Goal: Information Seeking & Learning: Check status

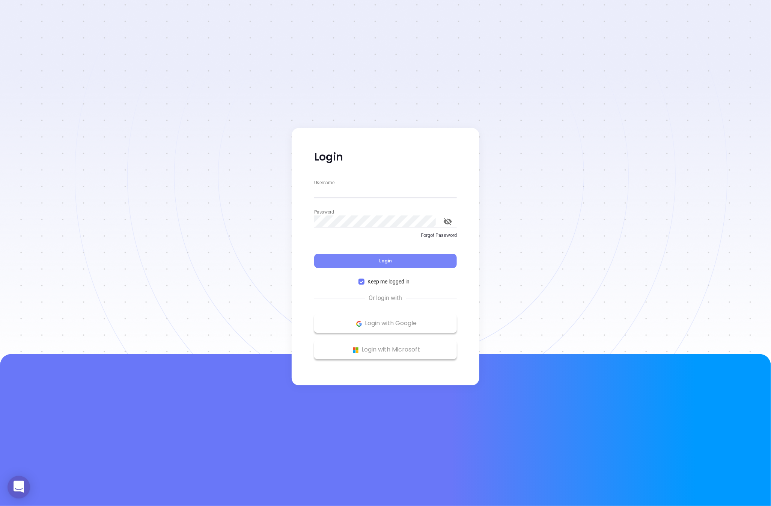
type input "[PERSON_NAME][EMAIL_ADDRESS][DOMAIN_NAME]"
click at [391, 255] on button "Login" at bounding box center [385, 261] width 143 height 14
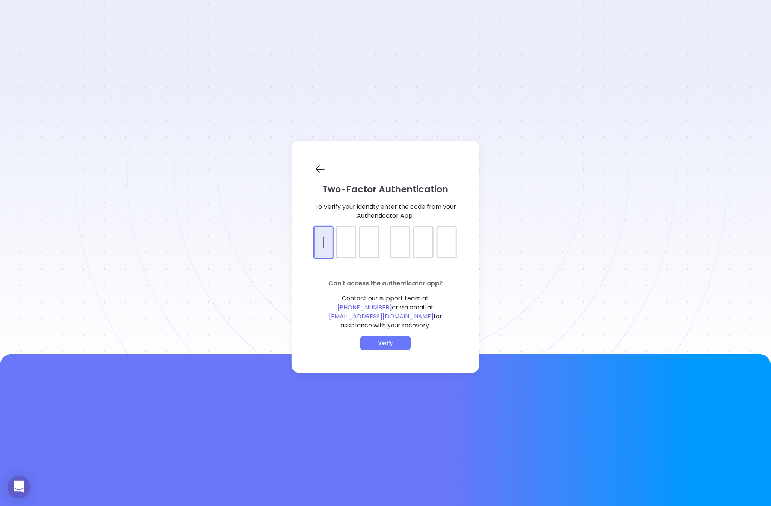
click at [326, 231] on div at bounding box center [385, 235] width 143 height 19
type input "516705"
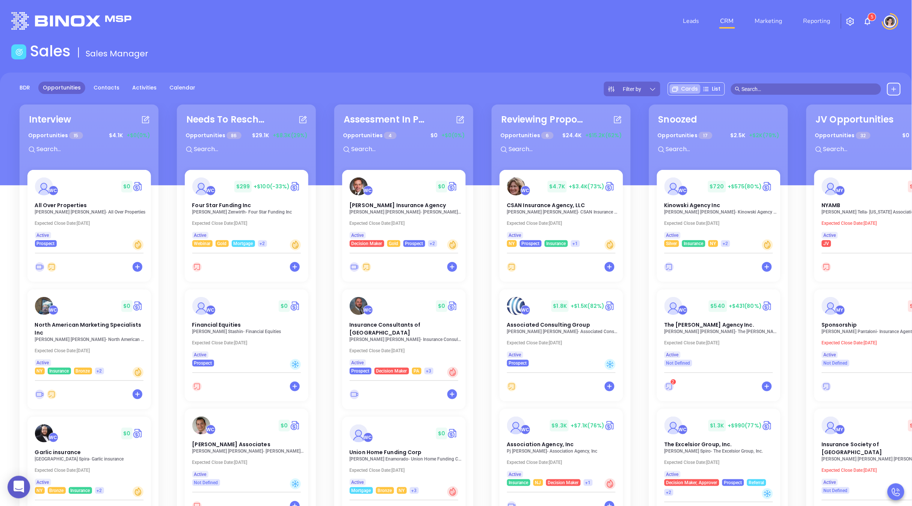
click at [634, 88] on span "Filter by" at bounding box center [632, 88] width 18 height 5
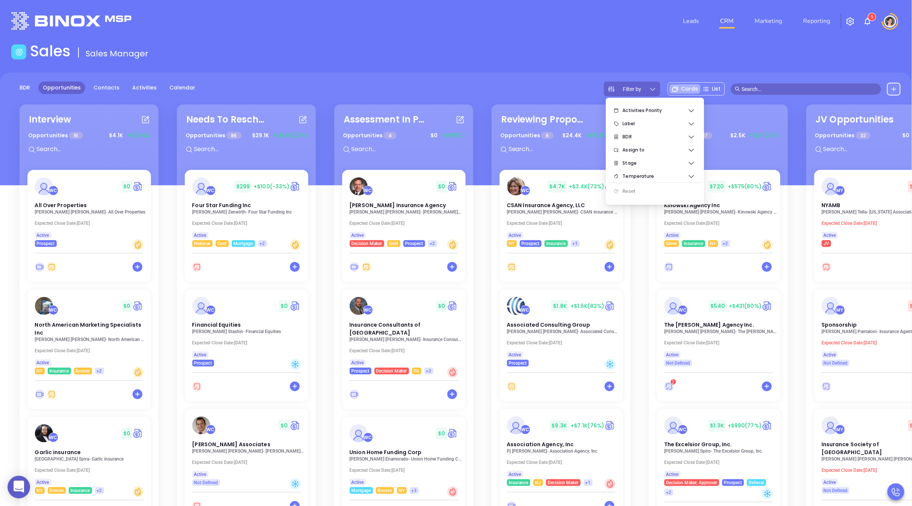
click at [583, 88] on div "BDR Opportunities Contacts Activities Calendar Filter by Cards List" at bounding box center [456, 89] width 912 height 15
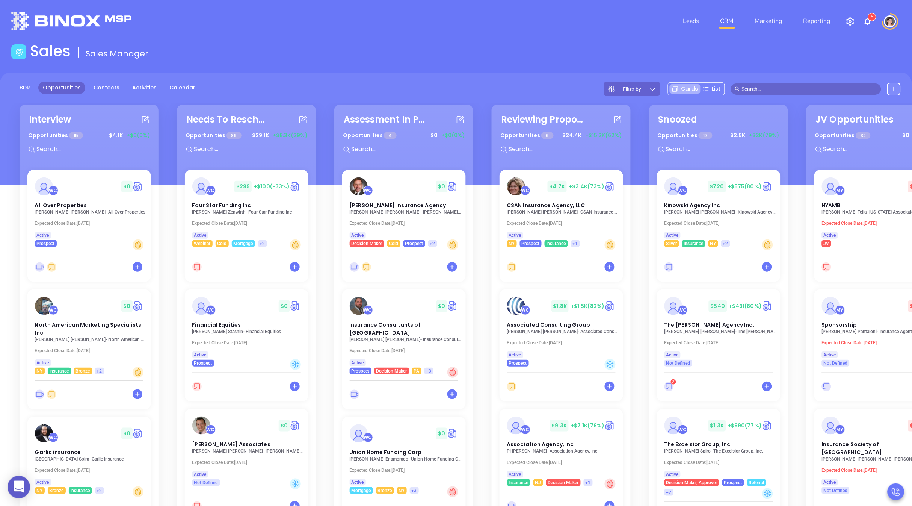
drag, startPoint x: 592, startPoint y: 90, endPoint x: 539, endPoint y: 90, distance: 53.0
click at [539, 90] on div "BDR Opportunities Contacts Activities Calendar Filter by Cards List" at bounding box center [456, 89] width 912 height 15
click at [640, 88] on span "Filter by" at bounding box center [632, 88] width 18 height 5
click at [563, 95] on div "BDR Opportunities Contacts Activities Calendar Filter by Cards List" at bounding box center [456, 89] width 912 height 15
click at [636, 91] on span "Filter by" at bounding box center [632, 88] width 18 height 5
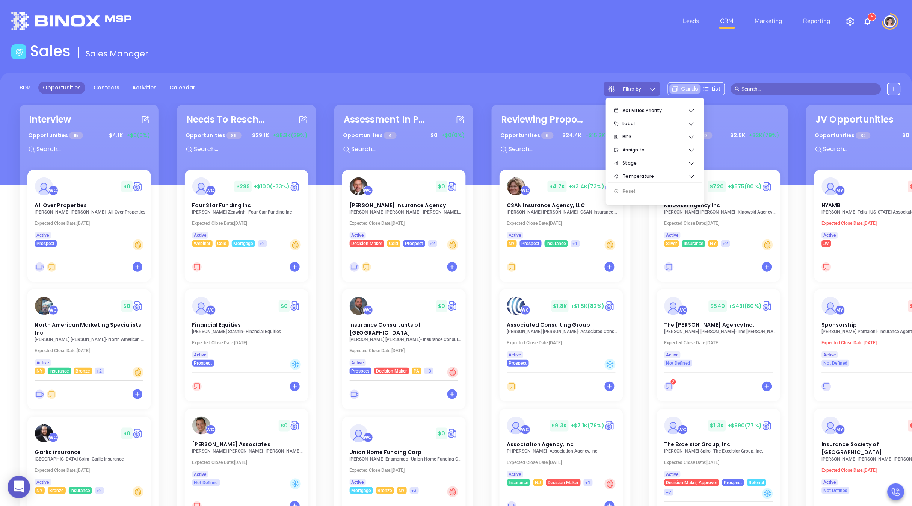
click at [575, 91] on div "BDR Opportunities Contacts Activities Calendar Filter by Cards List" at bounding box center [456, 89] width 912 height 15
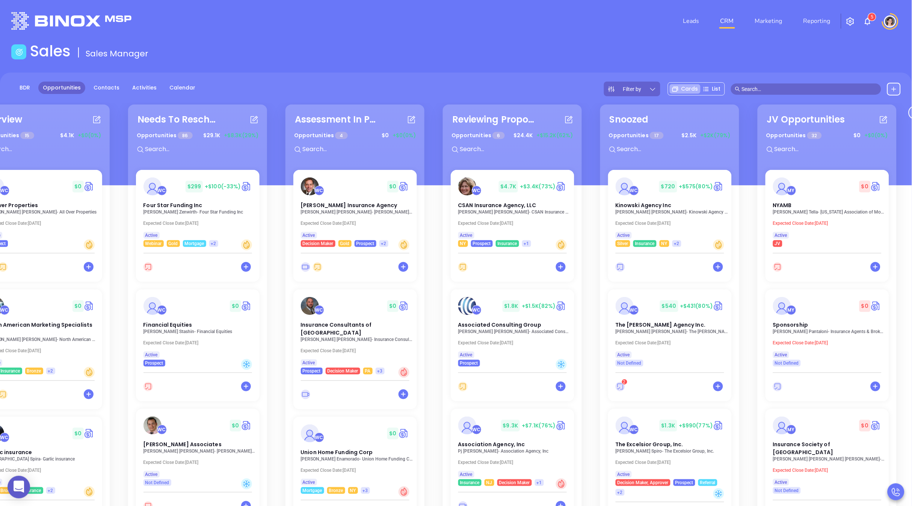
scroll to position [0, 77]
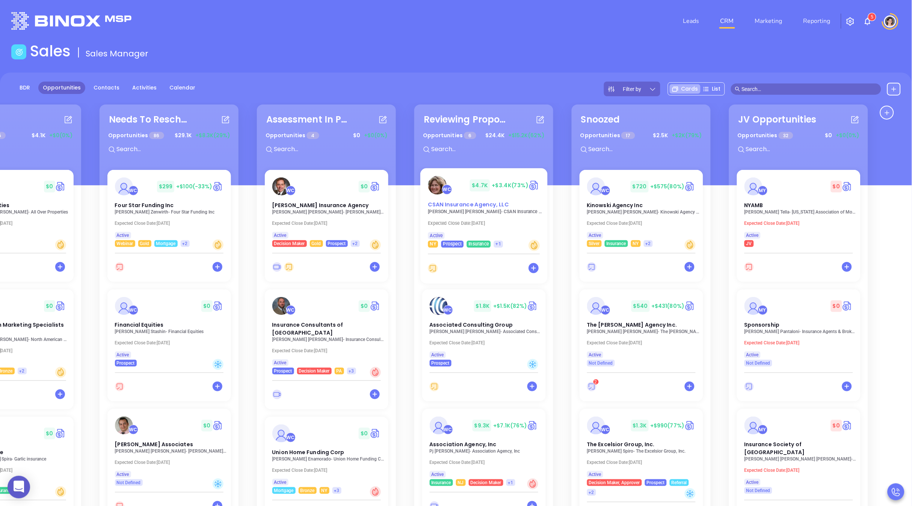
drag, startPoint x: 800, startPoint y: 180, endPoint x: 459, endPoint y: 180, distance: 340.7
click at [457, 178] on div "Interview Opportunities 15 $ 4.1K +$0 (0%) WC $ 0 All Over Properties Helen Tav…" at bounding box center [456, 356] width 912 height 506
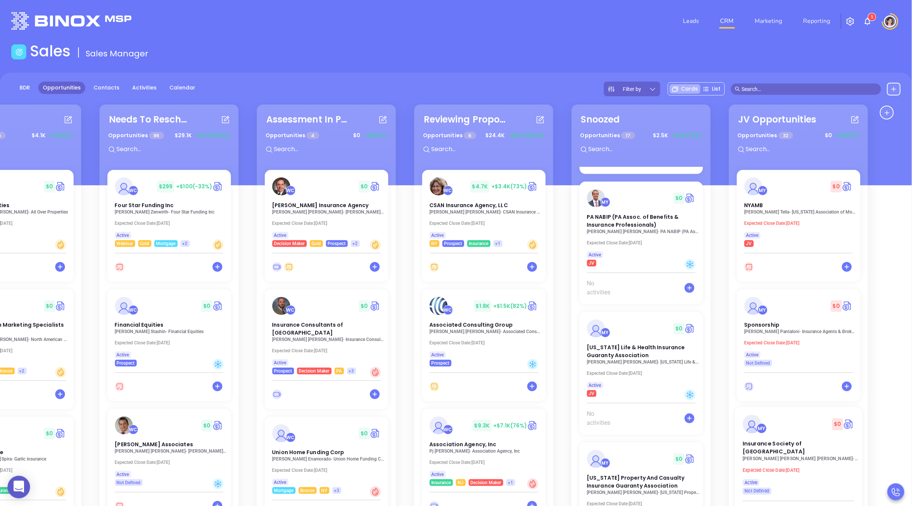
scroll to position [610, 0]
click at [103, 91] on link "Contacts" at bounding box center [106, 88] width 35 height 12
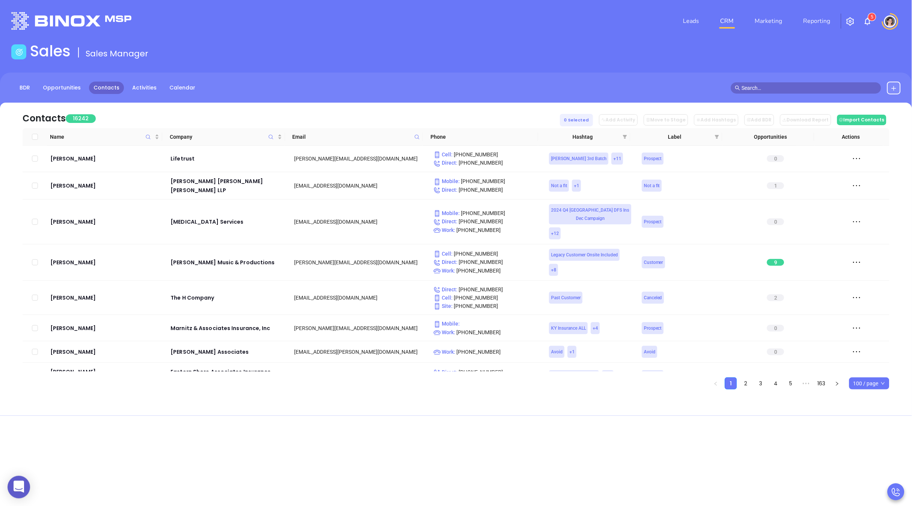
click at [722, 137] on th "Opportunities" at bounding box center [768, 137] width 92 height 18
click at [624, 136] on icon "filter" at bounding box center [625, 137] width 4 height 4
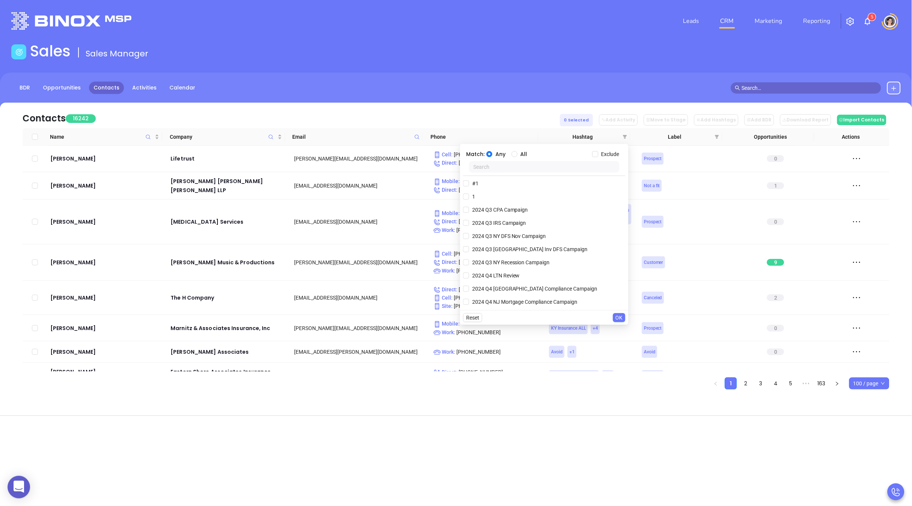
click at [529, 168] on input "text" at bounding box center [544, 166] width 150 height 11
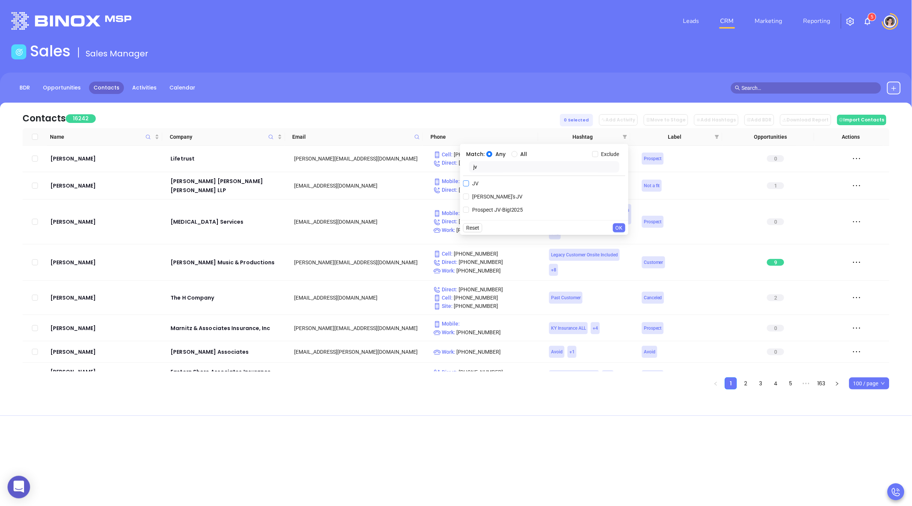
type input "jv"
click at [468, 185] on input "JV" at bounding box center [466, 183] width 6 height 6
checkbox input "true"
click at [482, 169] on input "jv" at bounding box center [544, 166] width 150 height 11
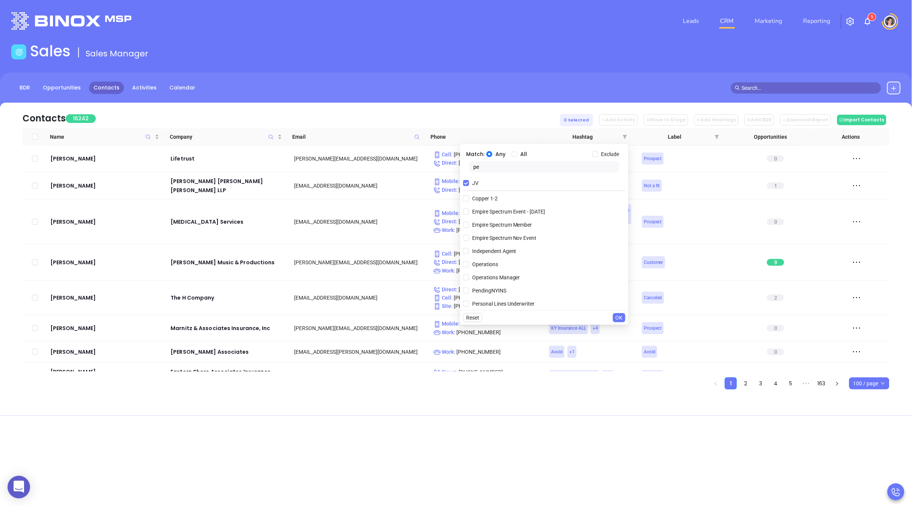
type input "p"
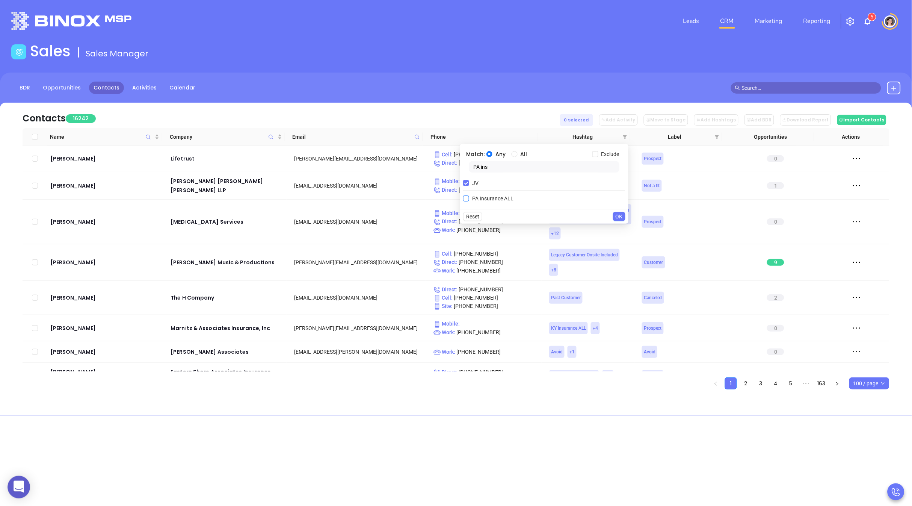
type input "PA ins"
click at [466, 198] on input "PA Insurance ALL" at bounding box center [466, 198] width 6 height 6
checkbox input "true"
click at [627, 233] on div "Reset OK" at bounding box center [544, 229] width 168 height 15
click at [621, 230] on span "OK" at bounding box center [619, 229] width 7 height 8
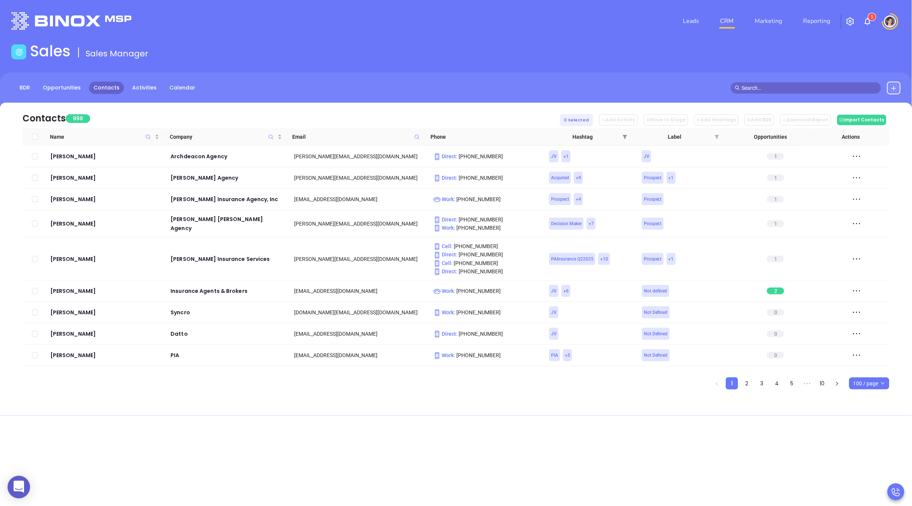
click at [623, 137] on icon "filter" at bounding box center [625, 136] width 5 height 5
click at [514, 155] on input "All" at bounding box center [515, 154] width 6 height 6
radio input "true"
click at [620, 228] on span "OK" at bounding box center [619, 229] width 7 height 8
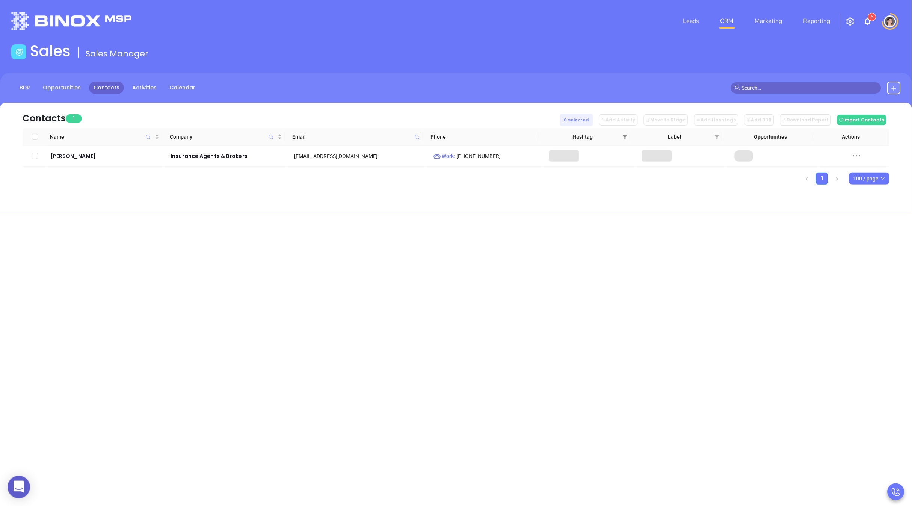
click at [623, 134] on icon "filter" at bounding box center [625, 136] width 5 height 5
click at [495, 166] on input "PA ins" at bounding box center [544, 166] width 150 height 11
drag, startPoint x: 498, startPoint y: 165, endPoint x: 466, endPoint y: 163, distance: 31.6
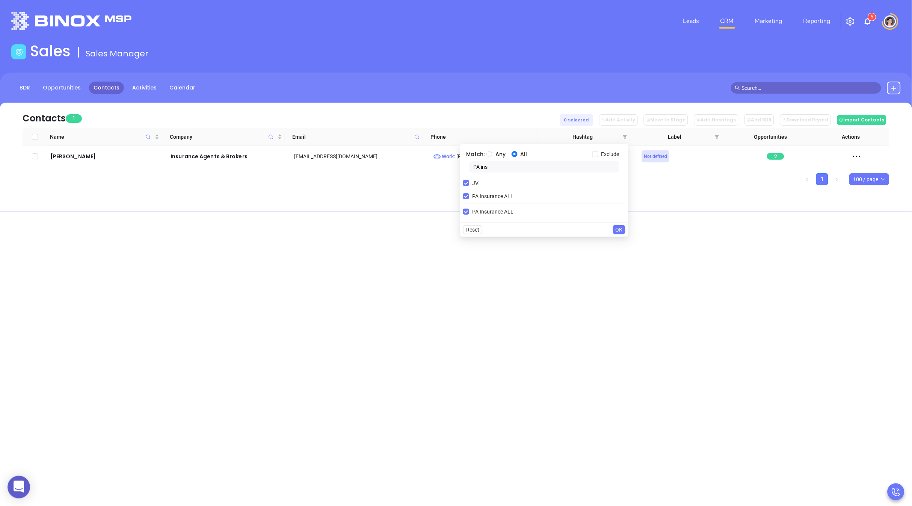
click at [466, 163] on div "PA ins" at bounding box center [544, 168] width 162 height 14
click at [481, 165] on input "Ins PA" at bounding box center [544, 166] width 150 height 11
type input "JV"
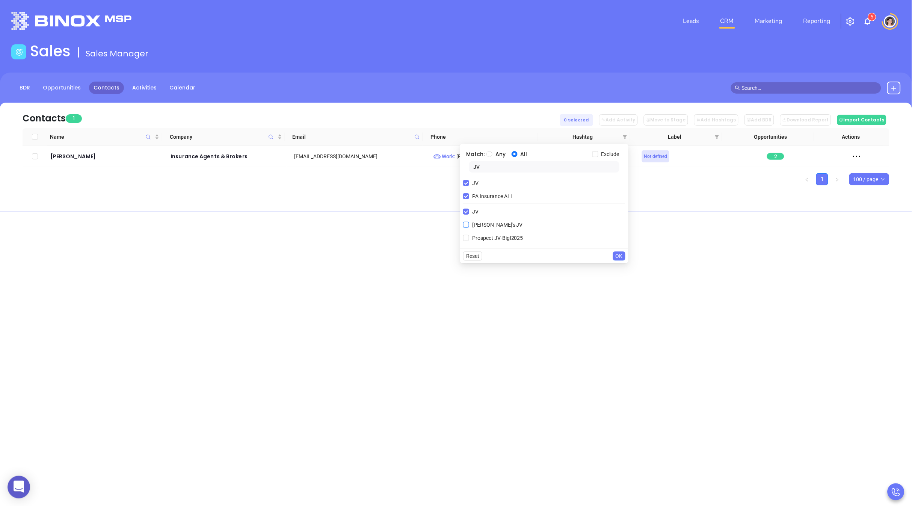
click at [464, 222] on input "Megan's JV" at bounding box center [466, 225] width 6 height 6
checkbox input "true"
click at [468, 181] on input "JV" at bounding box center [466, 183] width 6 height 6
checkbox input "false"
click at [616, 253] on span "OK" at bounding box center [619, 256] width 7 height 8
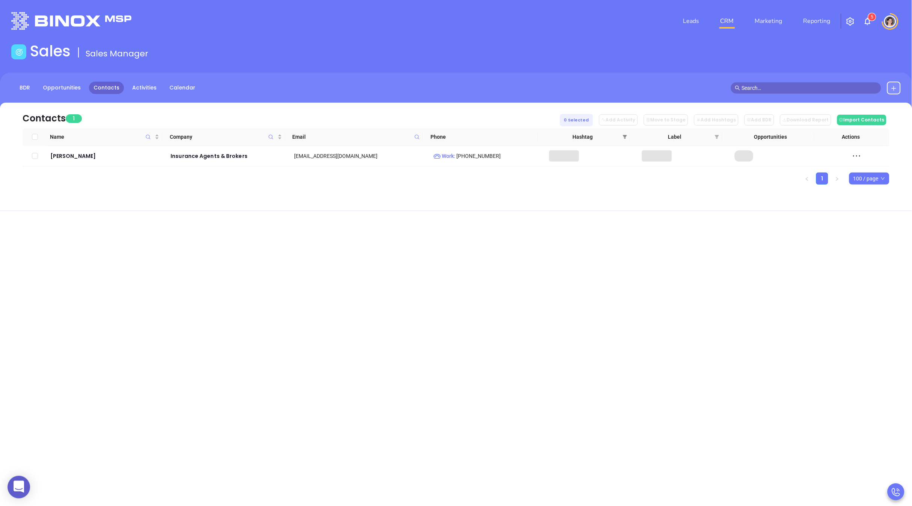
click at [621, 138] on span at bounding box center [625, 136] width 8 height 11
click at [466, 181] on input "PA Insurance ALL" at bounding box center [466, 183] width 6 height 6
click at [479, 167] on input "JV" at bounding box center [544, 166] width 150 height 11
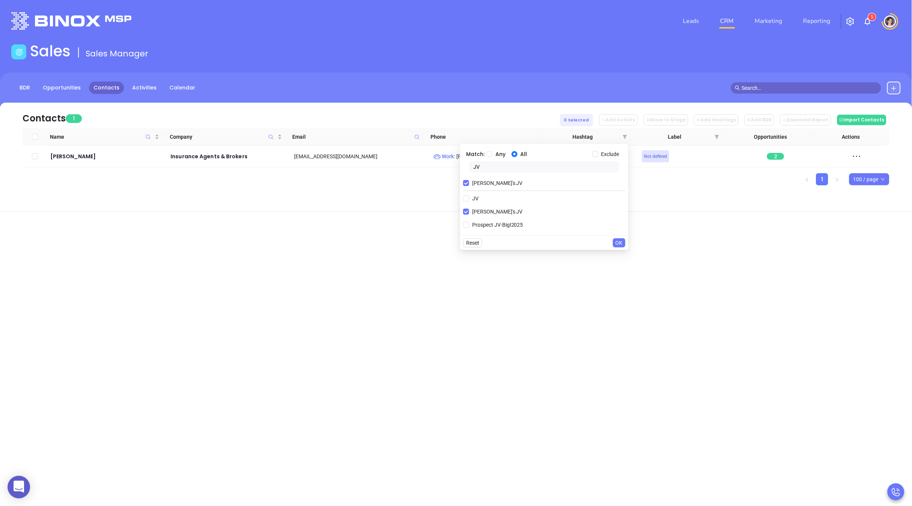
click at [615, 238] on div "Reset OK" at bounding box center [544, 242] width 168 height 15
click at [618, 241] on span "OK" at bounding box center [619, 242] width 7 height 8
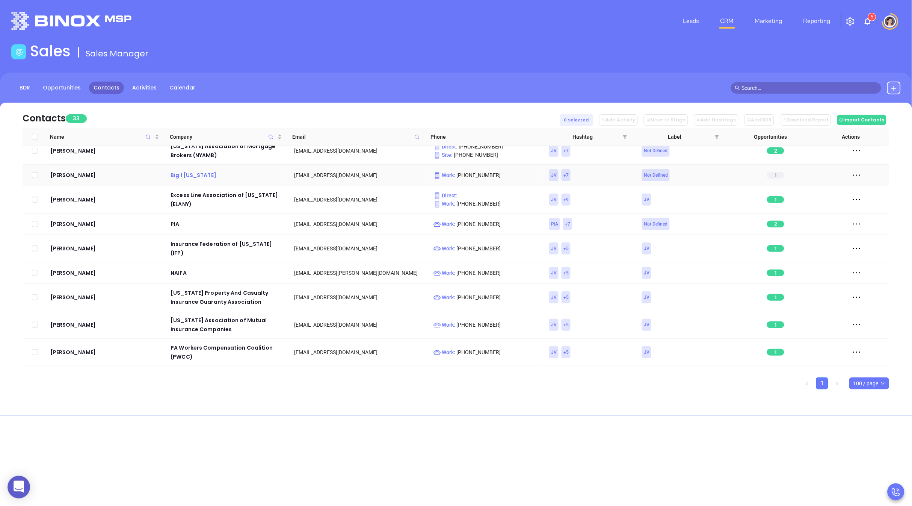
scroll to position [53, 0]
click at [771, 20] on link "Reporting" at bounding box center [816, 21] width 33 height 15
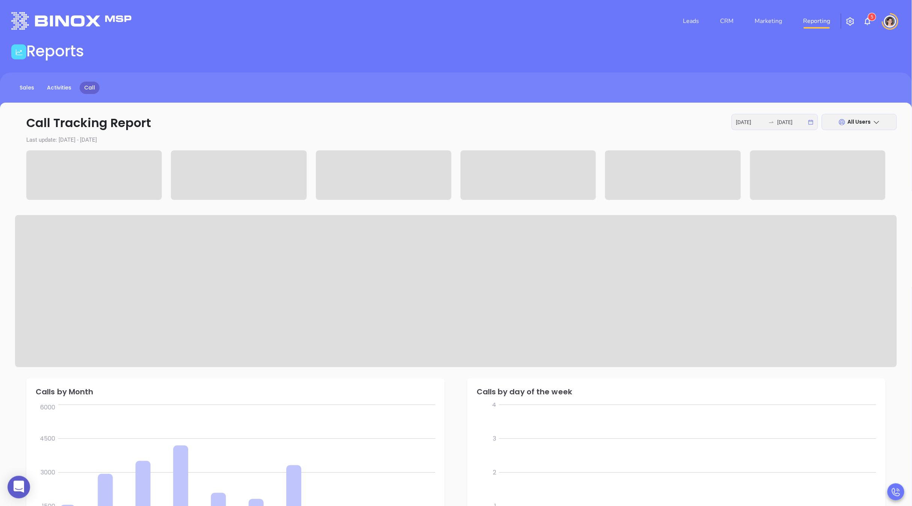
click at [771, 124] on div "All Users" at bounding box center [859, 122] width 75 height 16
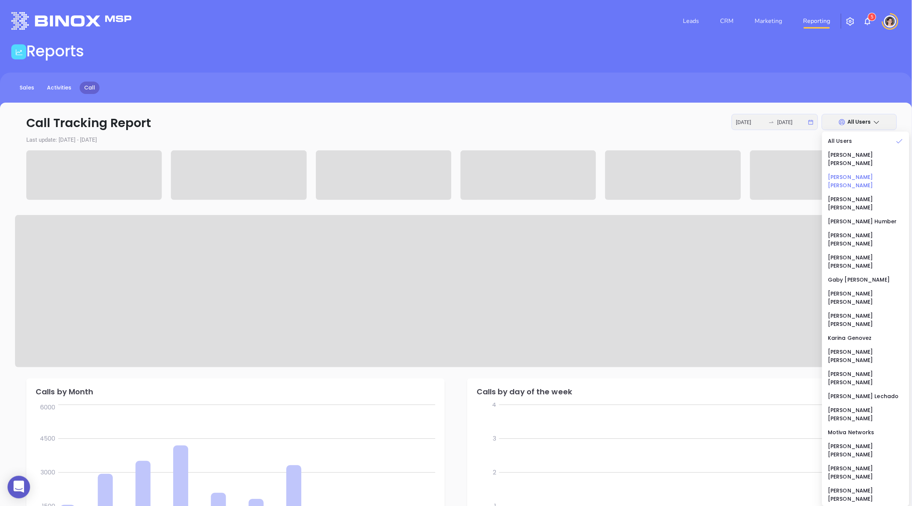
click at [771, 173] on div "Anabell Dominguez" at bounding box center [865, 181] width 75 height 17
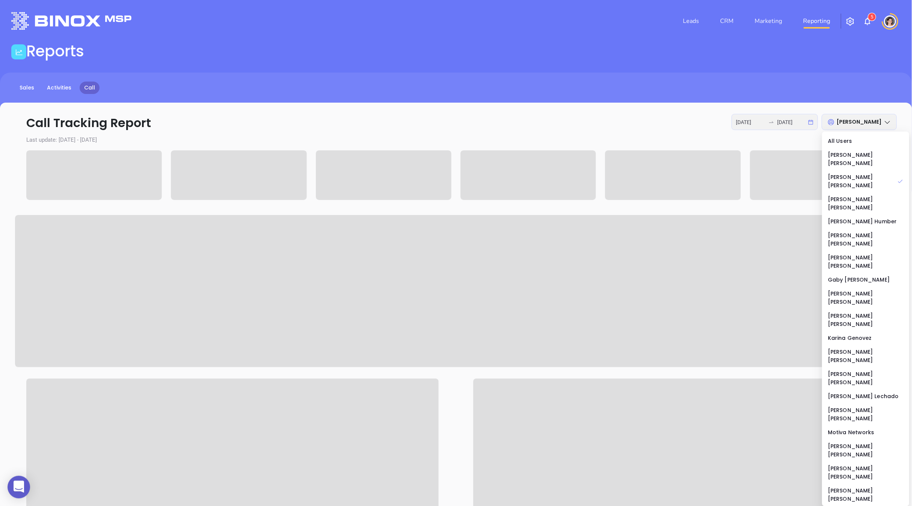
click at [487, 105] on div "Call Tracking Report 2025-08-11 2025-08-11 Anabell Dominguez Last update: 2025-…" at bounding box center [456, 411] width 912 height 617
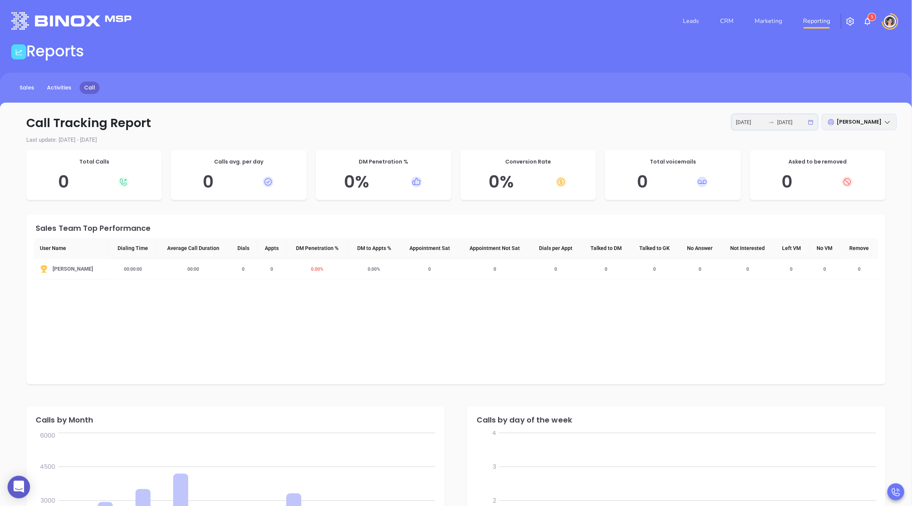
click at [771, 124] on input "2025-08-11" at bounding box center [791, 122] width 29 height 8
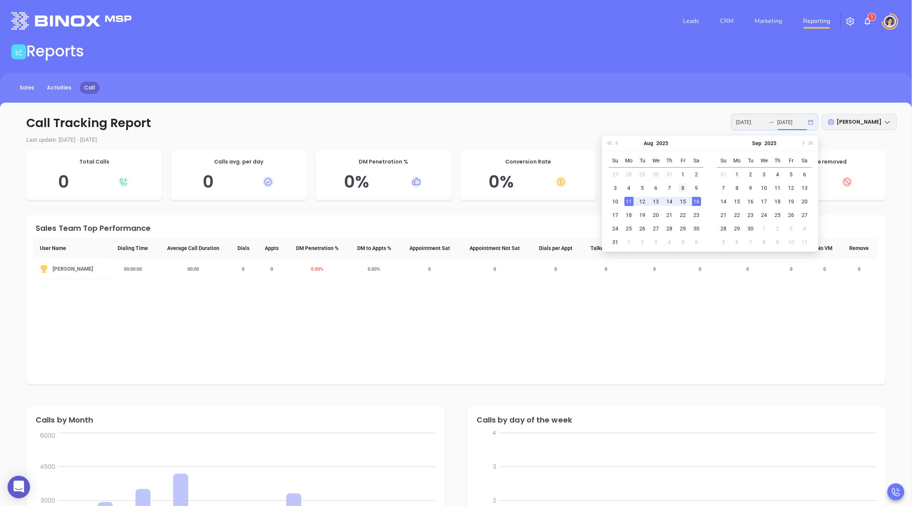
type input "2025-08-08"
click at [681, 187] on div "8" at bounding box center [683, 187] width 9 height 9
type input "2025-08-08"
click at [684, 189] on div "8" at bounding box center [683, 187] width 9 height 9
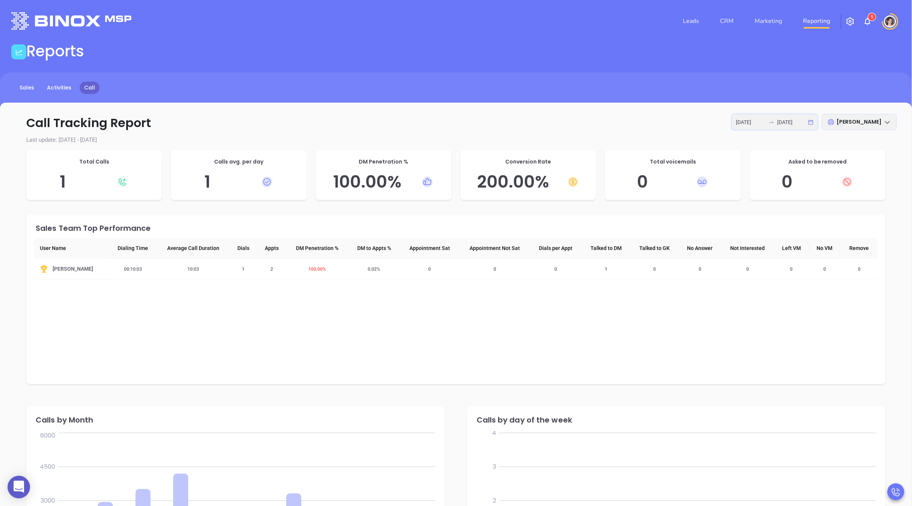
click at [771, 123] on input "2025-08-08" at bounding box center [791, 122] width 29 height 8
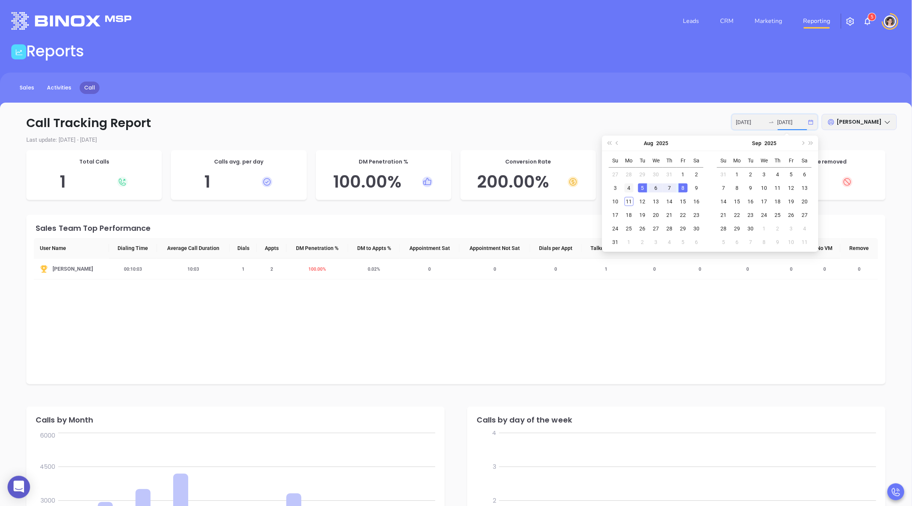
type input "2025-08-04"
click at [627, 184] on div "4" at bounding box center [629, 187] width 9 height 9
type input "2025-08-04"
type input "2025-08-08"
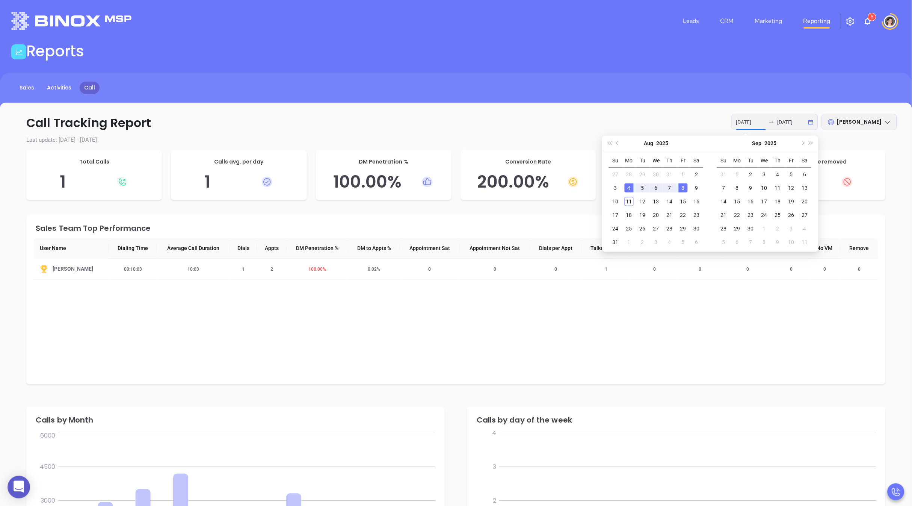
click at [618, 124] on p "Call Tracking Report 2025-08-04 2025-08-08 Anabell Dominguez" at bounding box center [456, 123] width 882 height 18
